Goal: Task Accomplishment & Management: Manage account settings

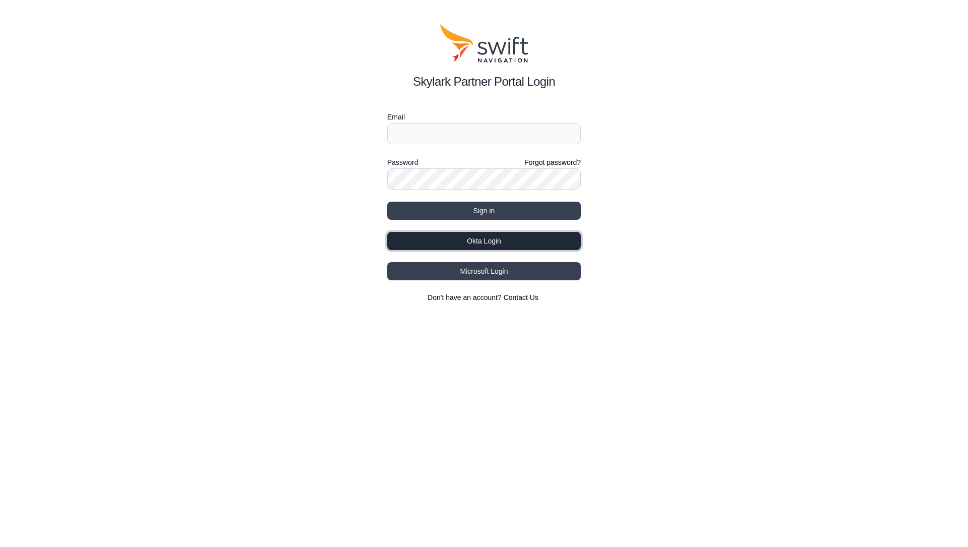
click at [463, 246] on button "Okta Login" at bounding box center [484, 241] width 194 height 18
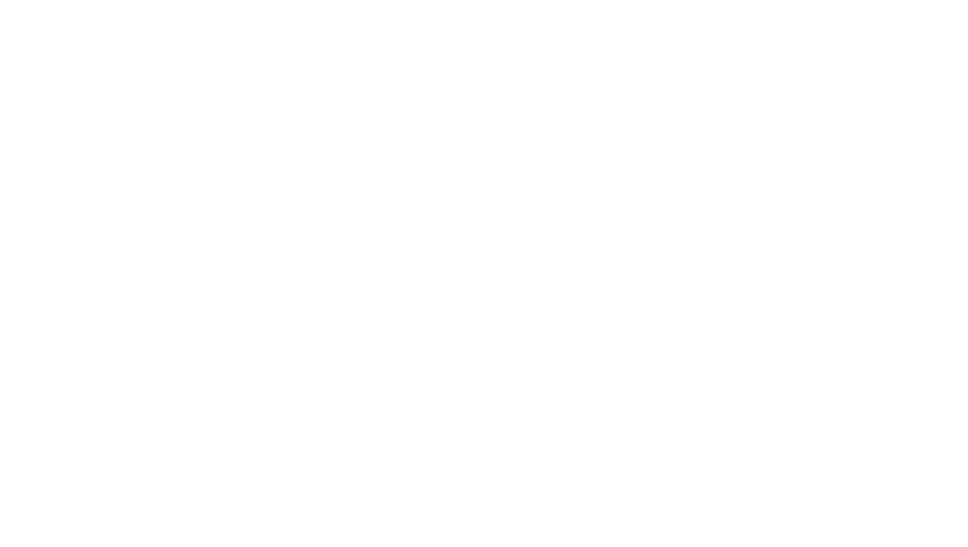
select select
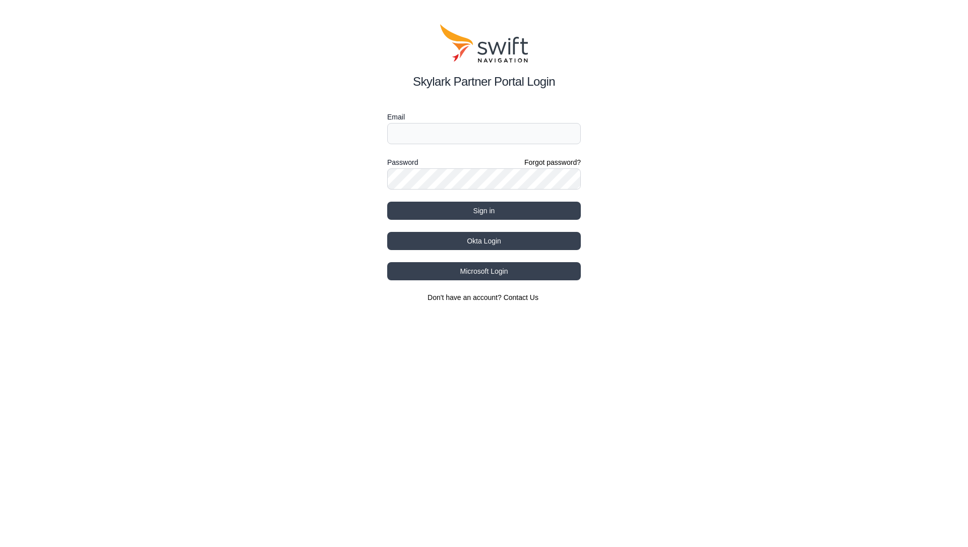
click at [213, 228] on div "Skylark Partner Portal Login Email Password Forgot password? Sign in Okta Login…" at bounding box center [484, 163] width 968 height 327
drag, startPoint x: 213, startPoint y: 228, endPoint x: 126, endPoint y: 20, distance: 225.6
click at [213, 222] on div "Skylark Partner Portal Login Email Password Forgot password? Sign in Okta Login…" at bounding box center [484, 163] width 968 height 327
click at [64, 22] on div "Skylark Partner Portal Login Email Password Forgot password? Sign in Okta Login…" at bounding box center [484, 163] width 968 height 327
